Goal: Task Accomplishment & Management: Complete application form

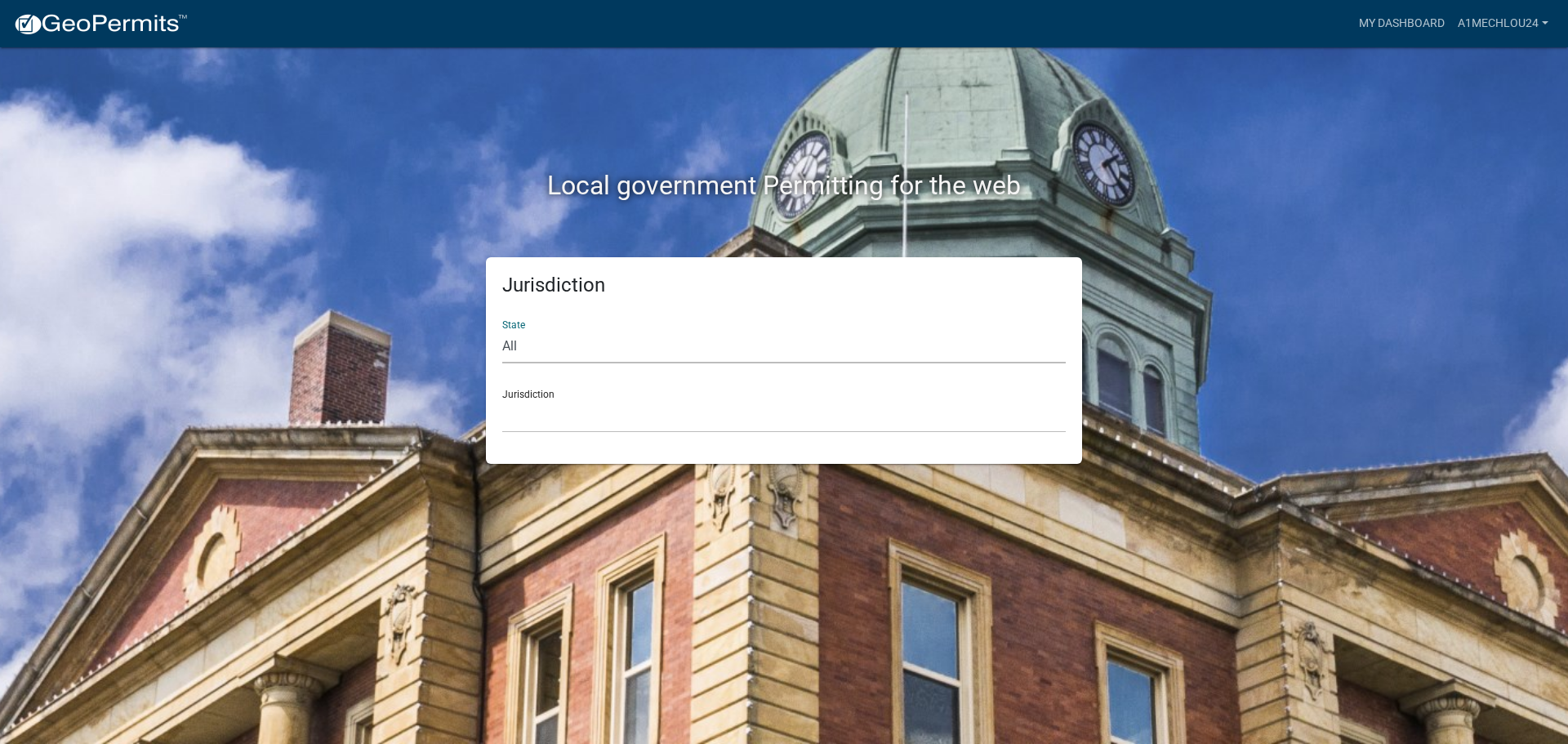
click at [532, 345] on select "All [US_STATE] [US_STATE] [US_STATE] [US_STATE] [US_STATE] [US_STATE] [US_STATE…" at bounding box center [784, 346] width 563 height 33
select select "[US_STATE]"
click at [502, 330] on select "All [US_STATE] [US_STATE] [US_STATE] [US_STATE] [US_STATE] [US_STATE] [US_STATE…" at bounding box center [784, 346] width 563 height 33
click at [537, 428] on select "City of [GEOGRAPHIC_DATA], [US_STATE] City of [GEOGRAPHIC_DATA], [US_STATE] Cit…" at bounding box center [784, 416] width 563 height 33
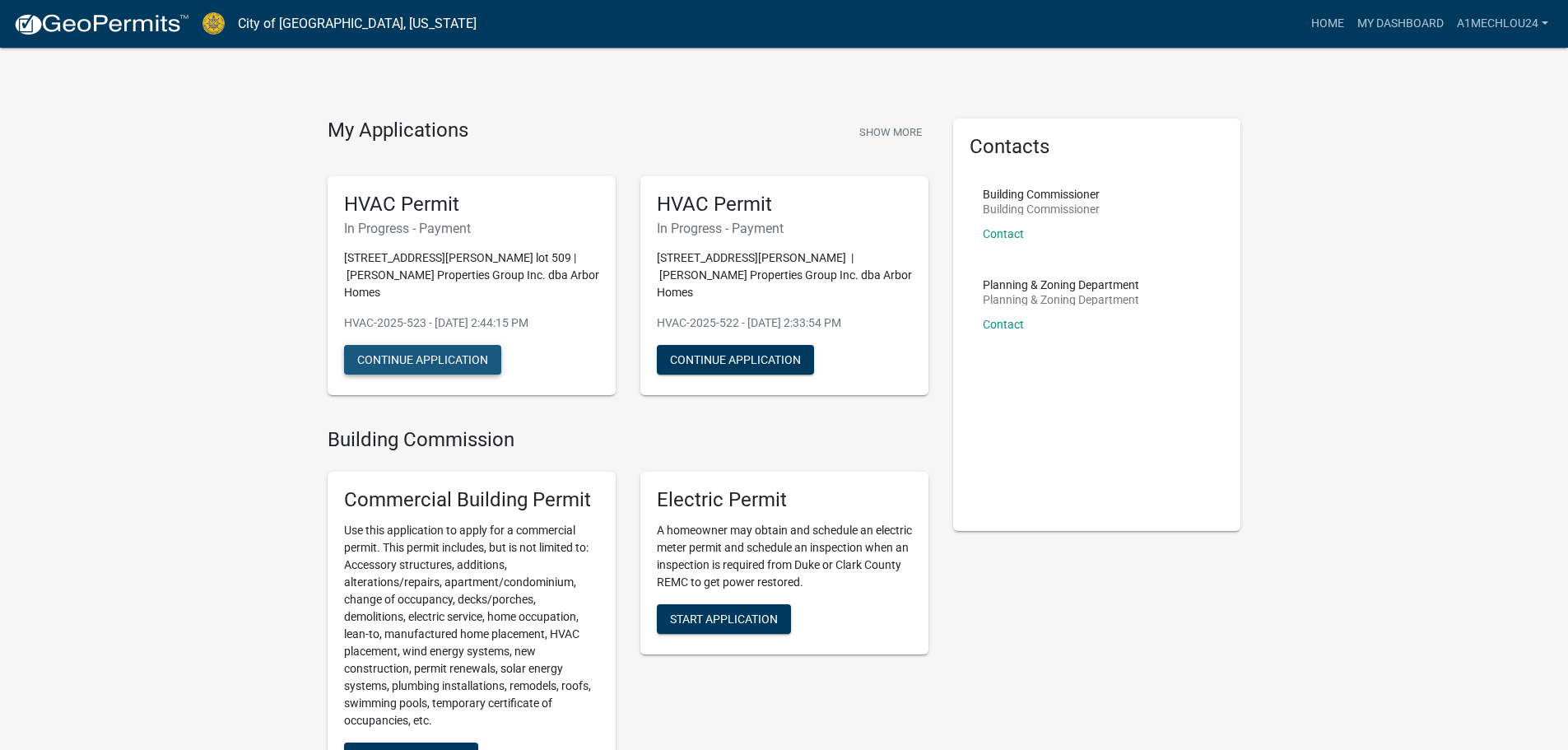
click at [422, 345] on button "Continue Application" at bounding box center [422, 359] width 157 height 29
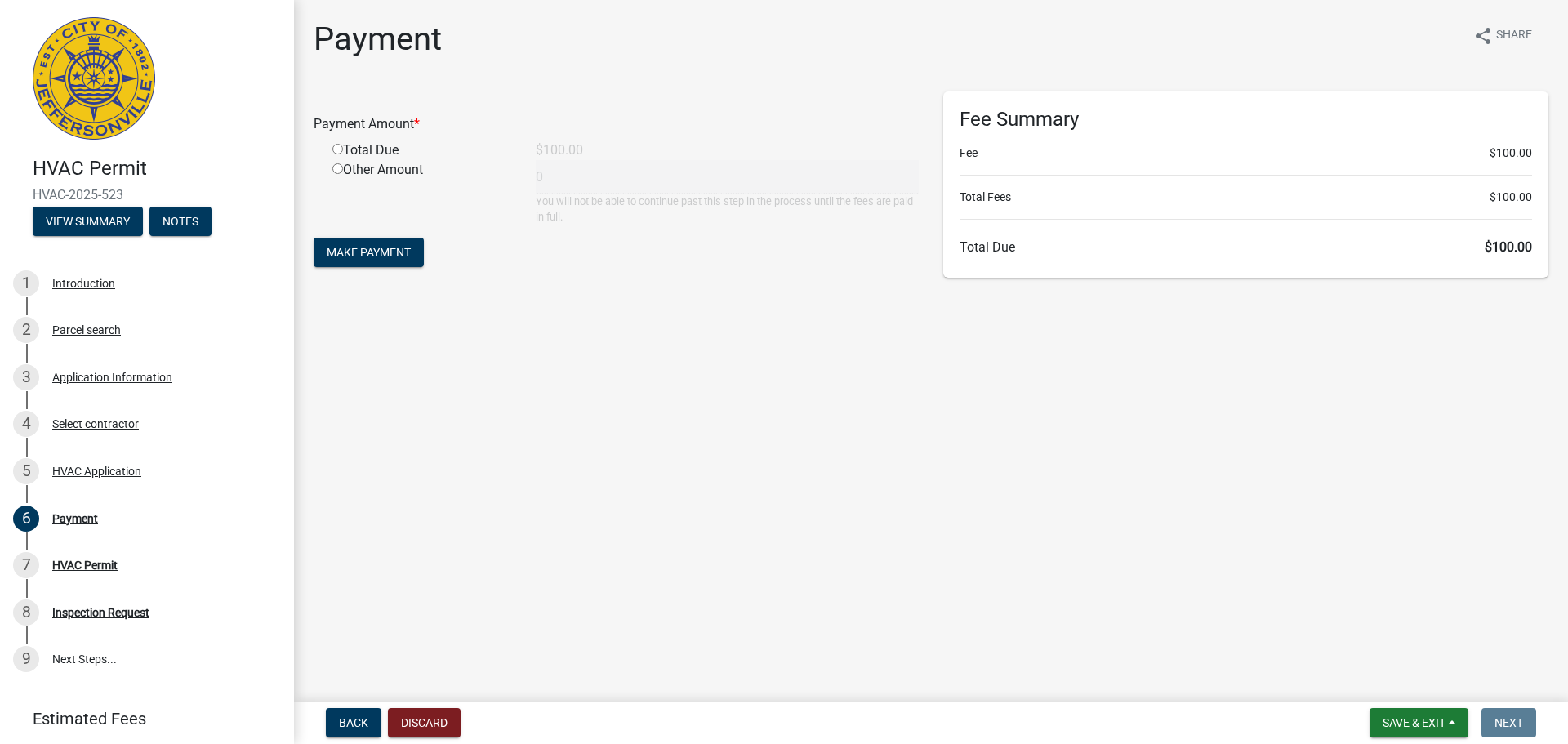
click at [335, 147] on input "radio" at bounding box center [337, 148] width 11 height 11
radio input "true"
type input "100"
click at [379, 257] on span "Make Payment" at bounding box center [369, 253] width 84 height 13
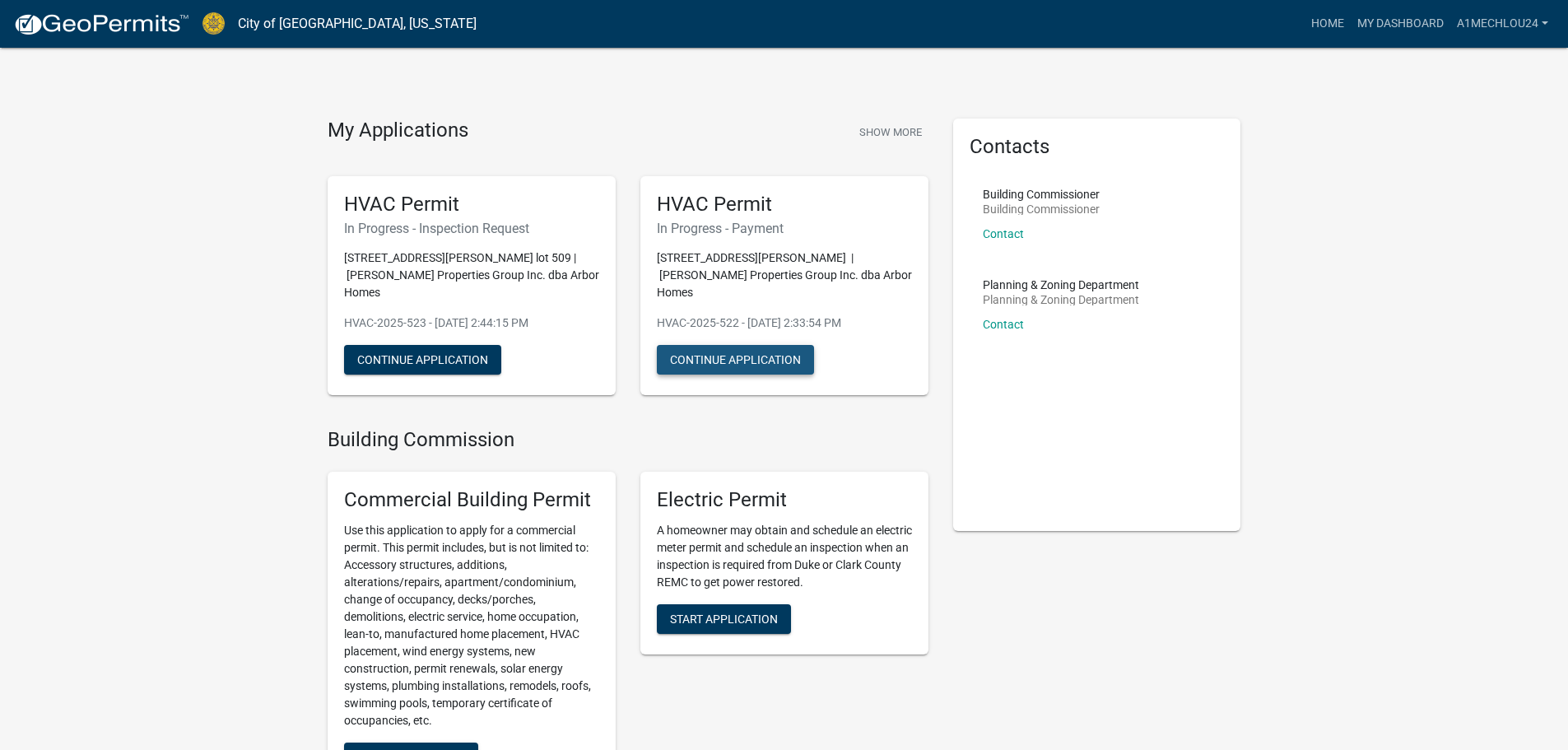
click at [733, 345] on button "Continue Application" at bounding box center [736, 359] width 157 height 29
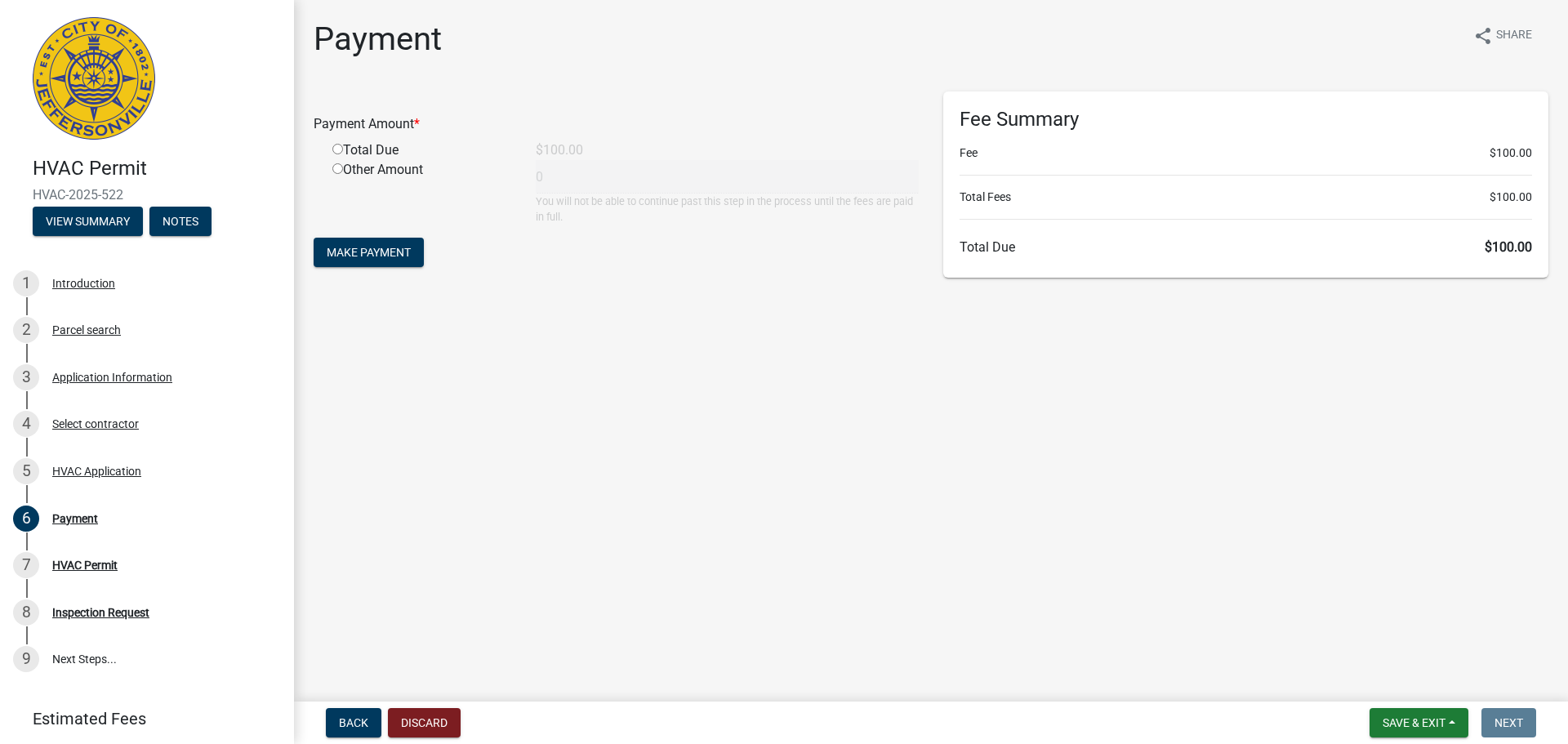
click at [339, 148] on input "radio" at bounding box center [337, 148] width 11 height 11
radio input "true"
type input "100"
click at [357, 250] on span "Make Payment" at bounding box center [369, 253] width 84 height 13
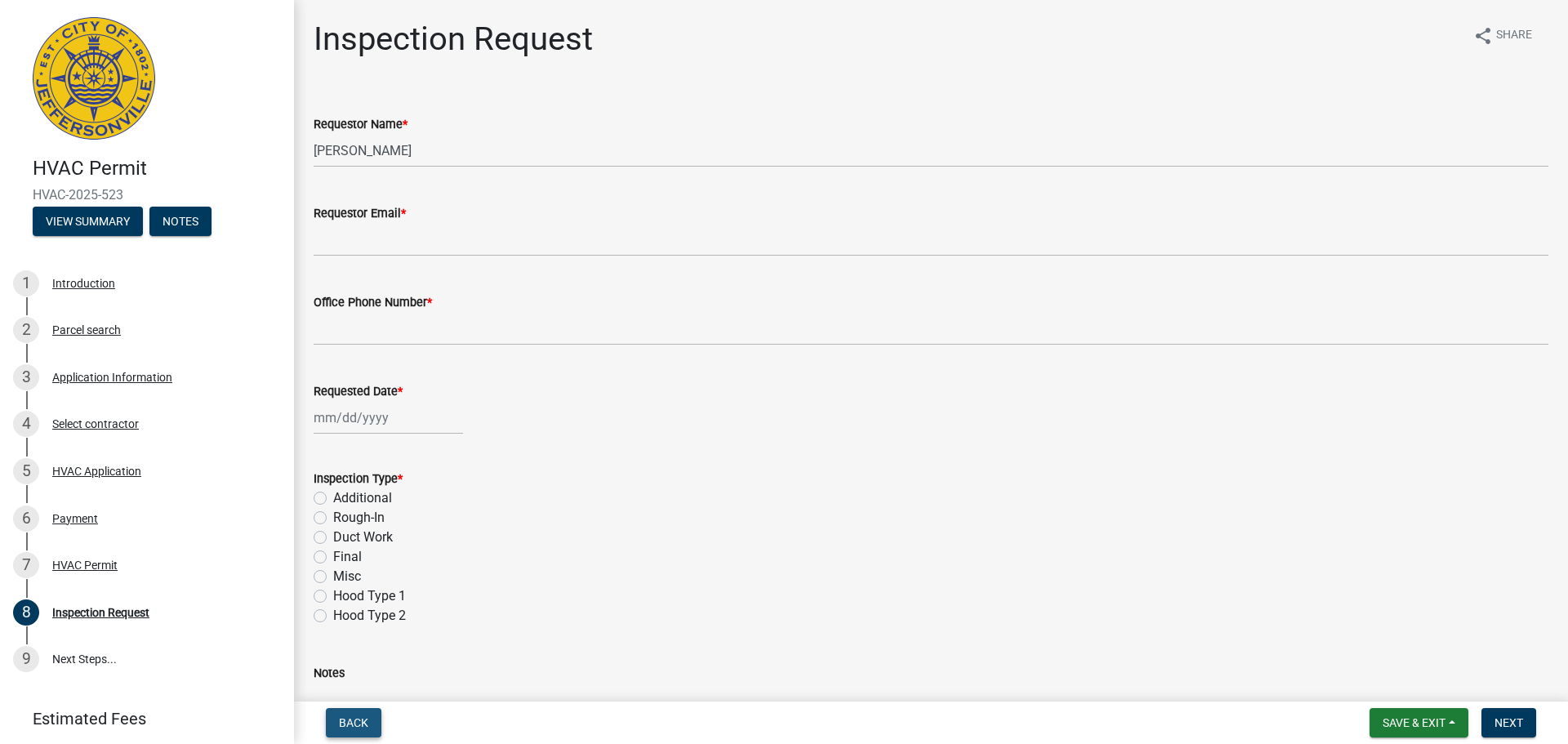
click at [351, 727] on span "Back" at bounding box center [353, 723] width 29 height 13
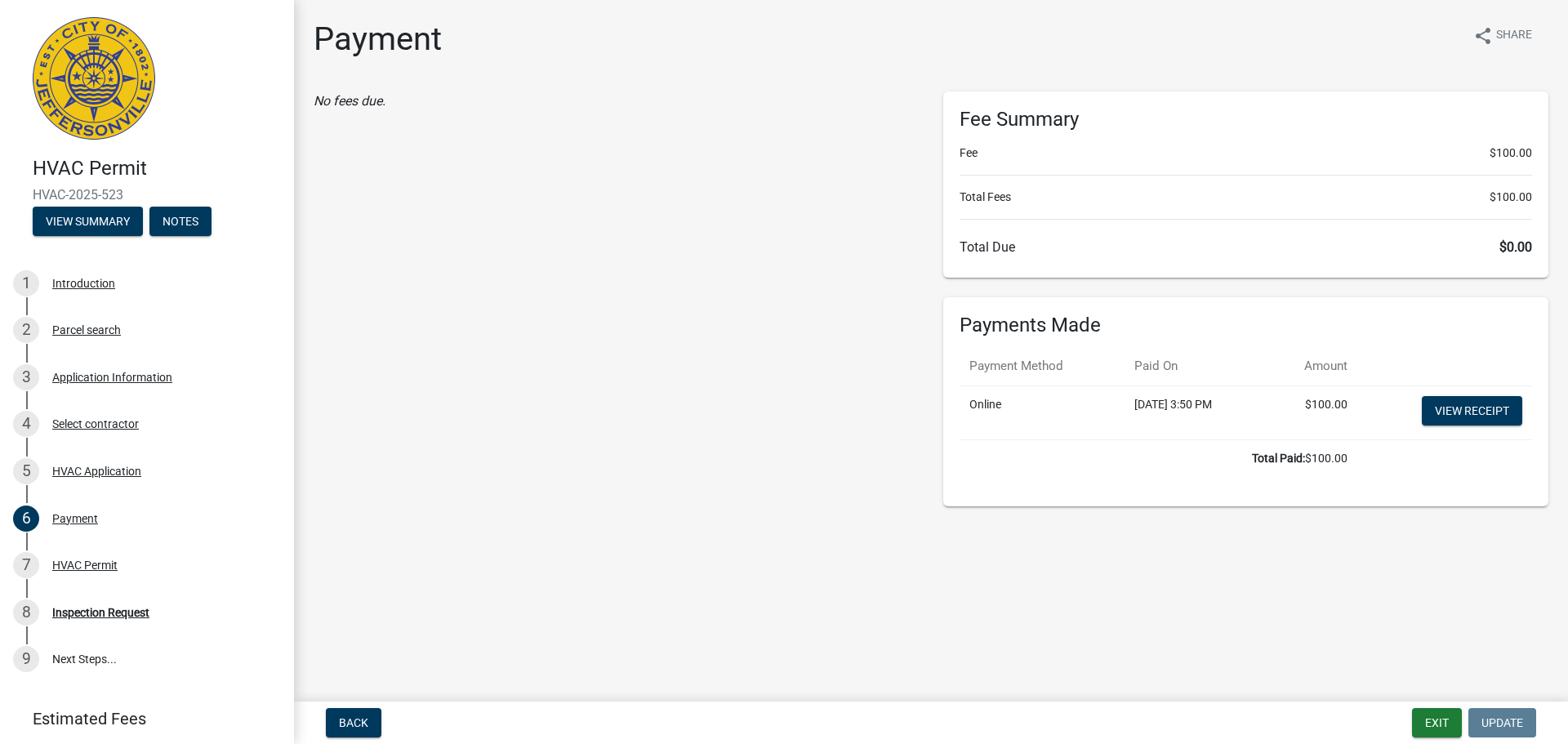
click at [112, 64] on img at bounding box center [94, 79] width 123 height 123
